Goal: Task Accomplishment & Management: Use online tool/utility

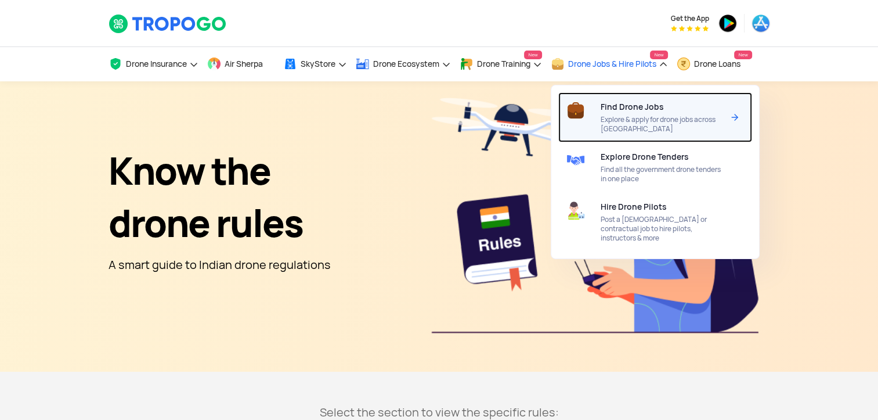
click at [637, 120] on span "Explore & apply for drone jobs across [GEOGRAPHIC_DATA]" at bounding box center [662, 124] width 122 height 19
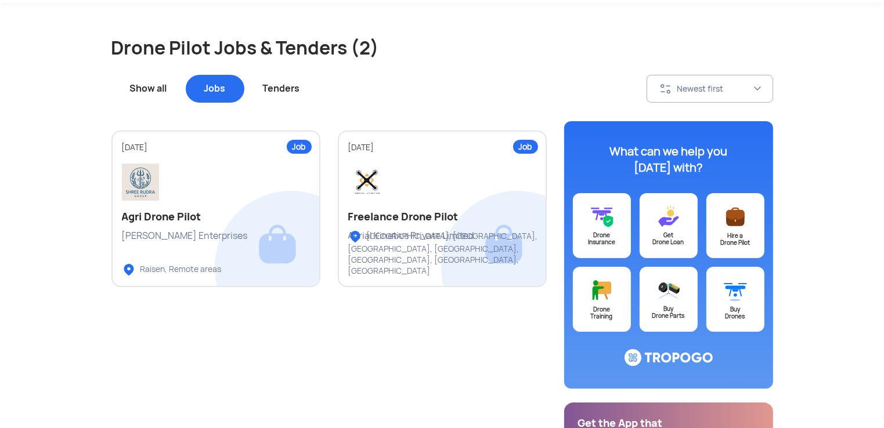
scroll to position [80, 0]
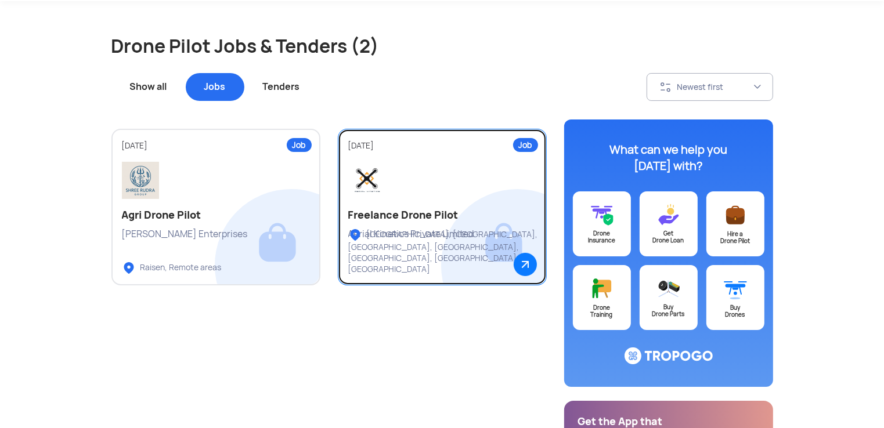
click at [371, 223] on link "Job [DATE] Freelance Drone Pilot Aerial Kinetics Private Limited [GEOGRAPHIC_DA…" at bounding box center [442, 207] width 209 height 157
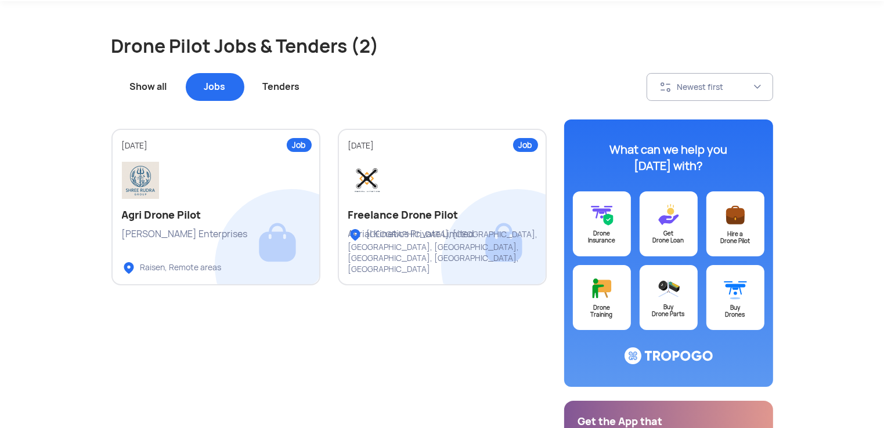
scroll to position [179, 0]
